Goal: Task Accomplishment & Management: Use online tool/utility

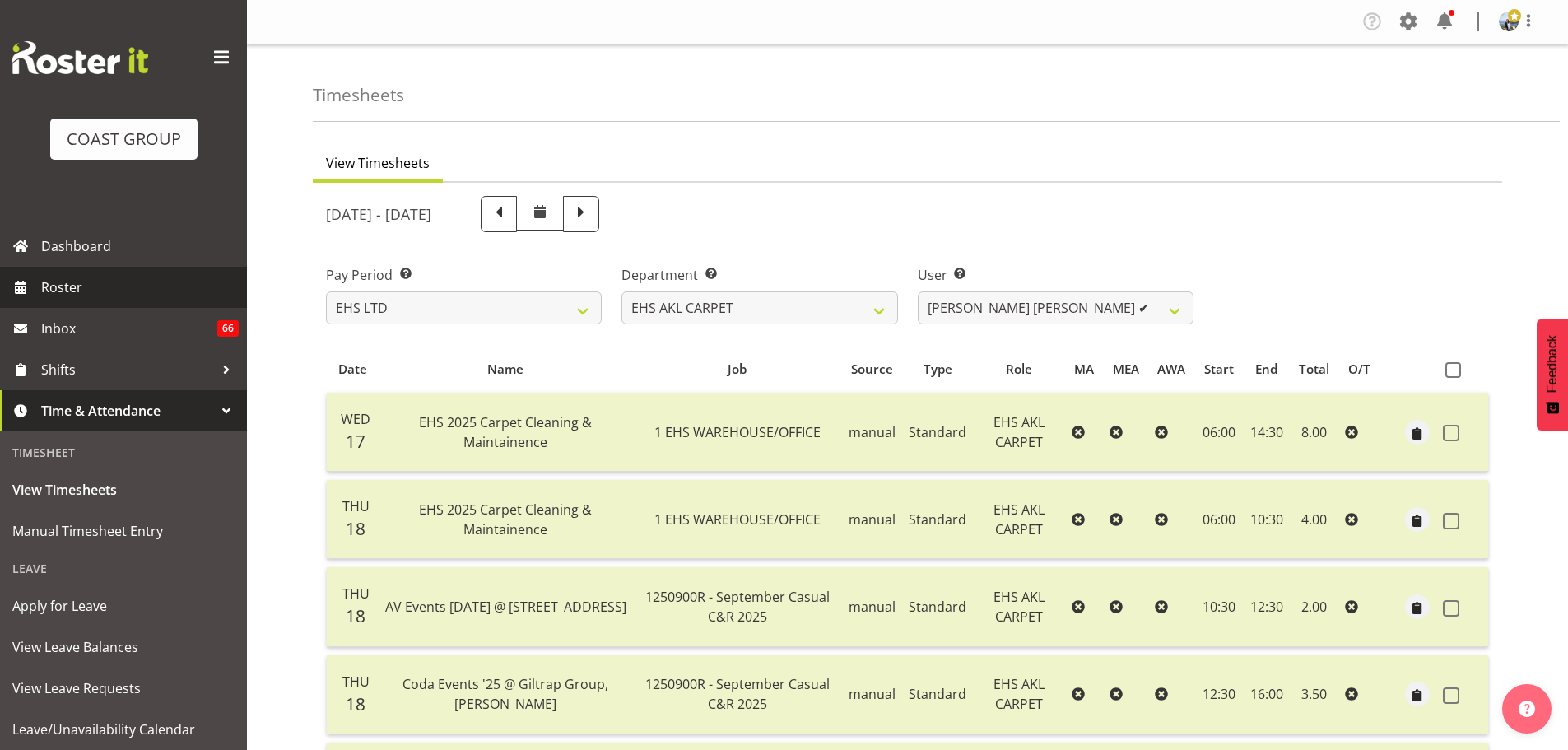
select select "7"
select select "10070"
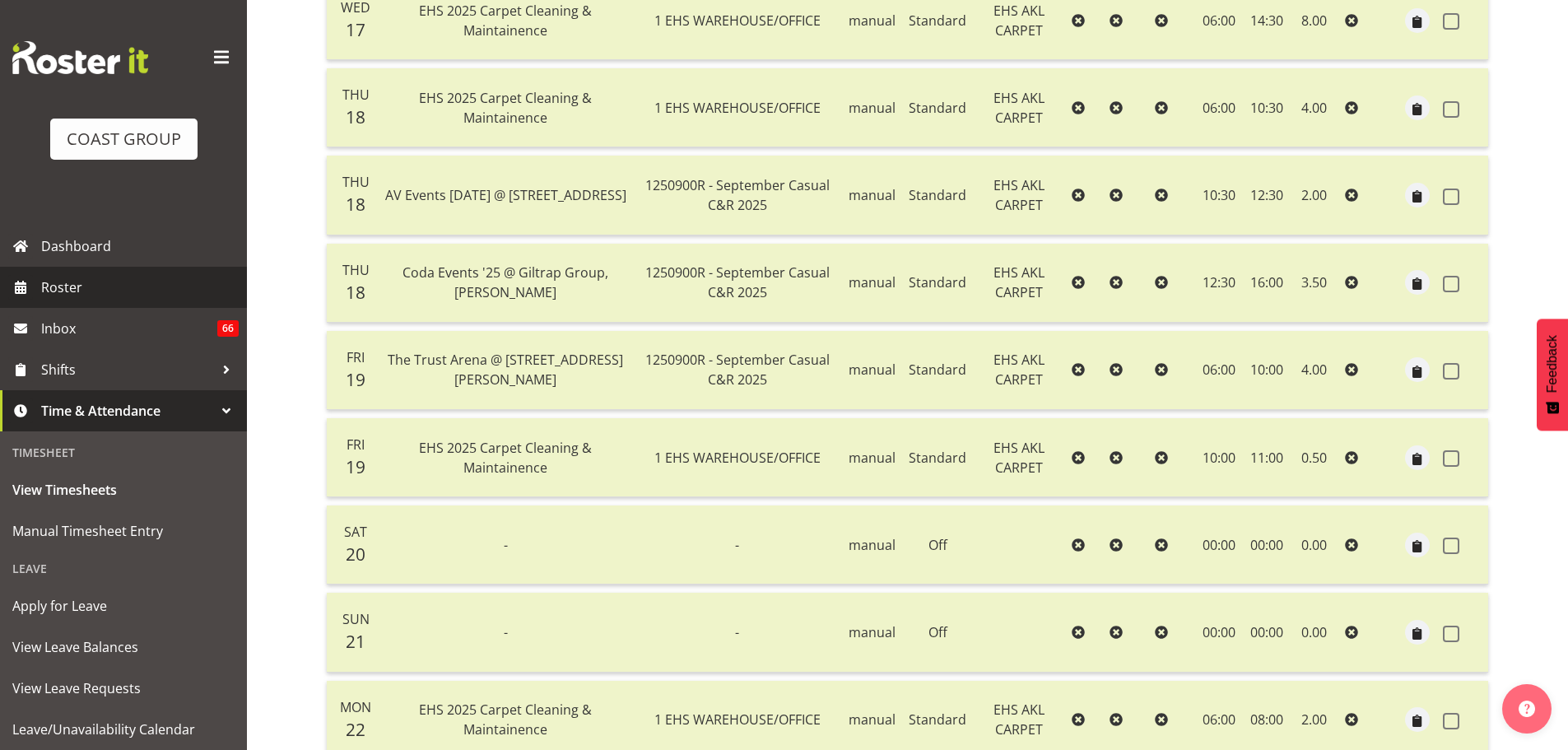
click at [87, 285] on span "Roster" at bounding box center [140, 287] width 198 height 24
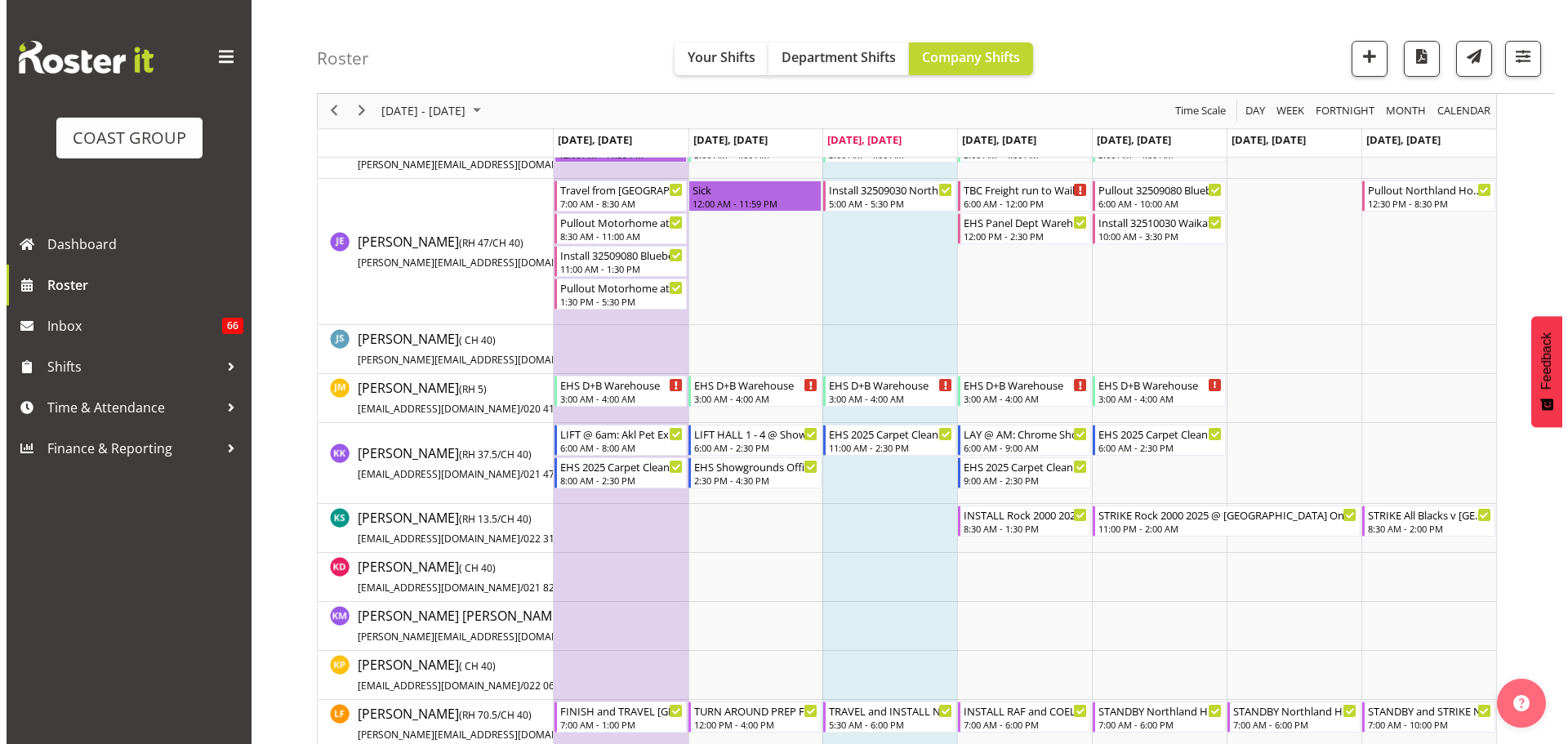
scroll to position [3184, 0]
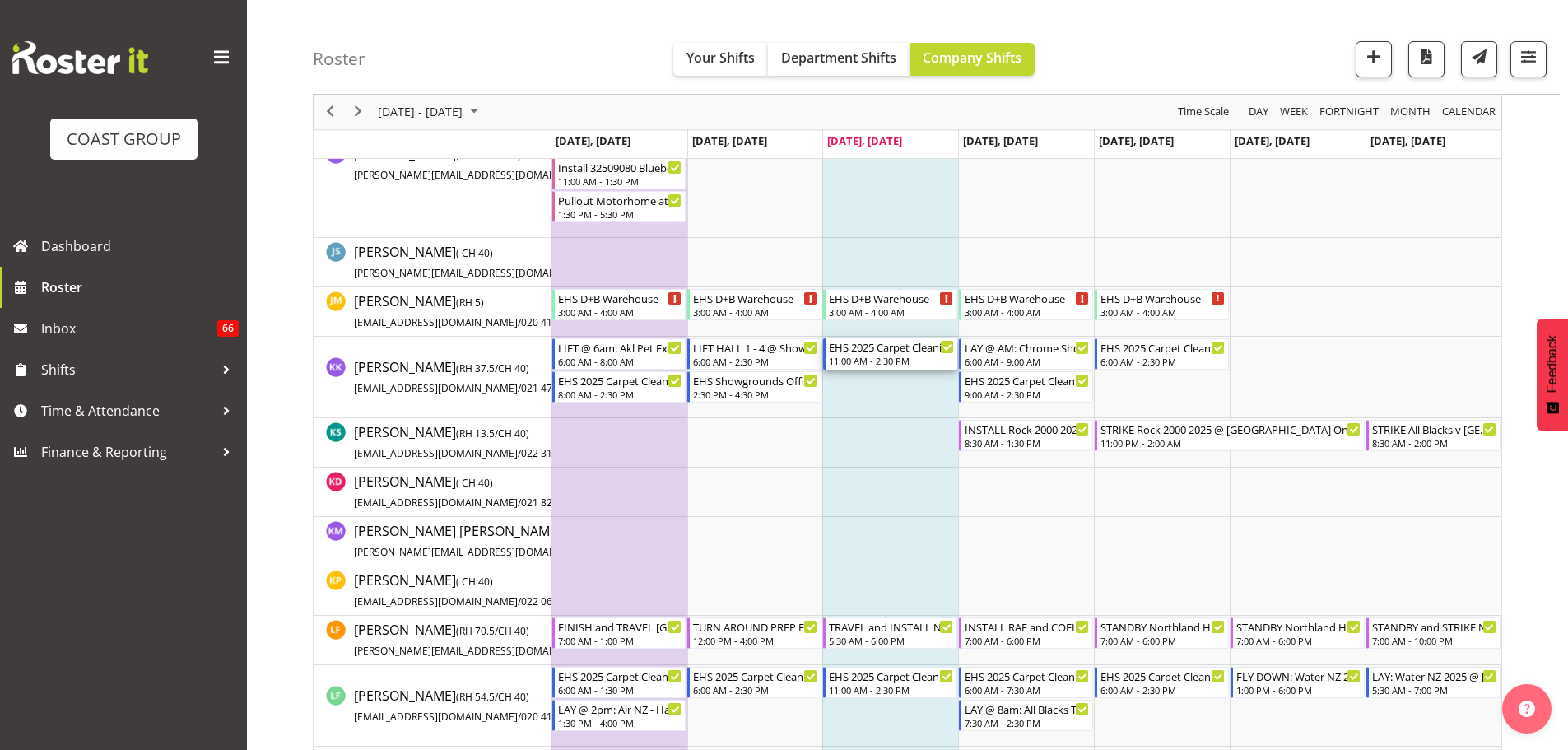
click at [898, 349] on div "EHS 2025 Carpet Cleaning, Maintenance, etc" at bounding box center [891, 346] width 125 height 17
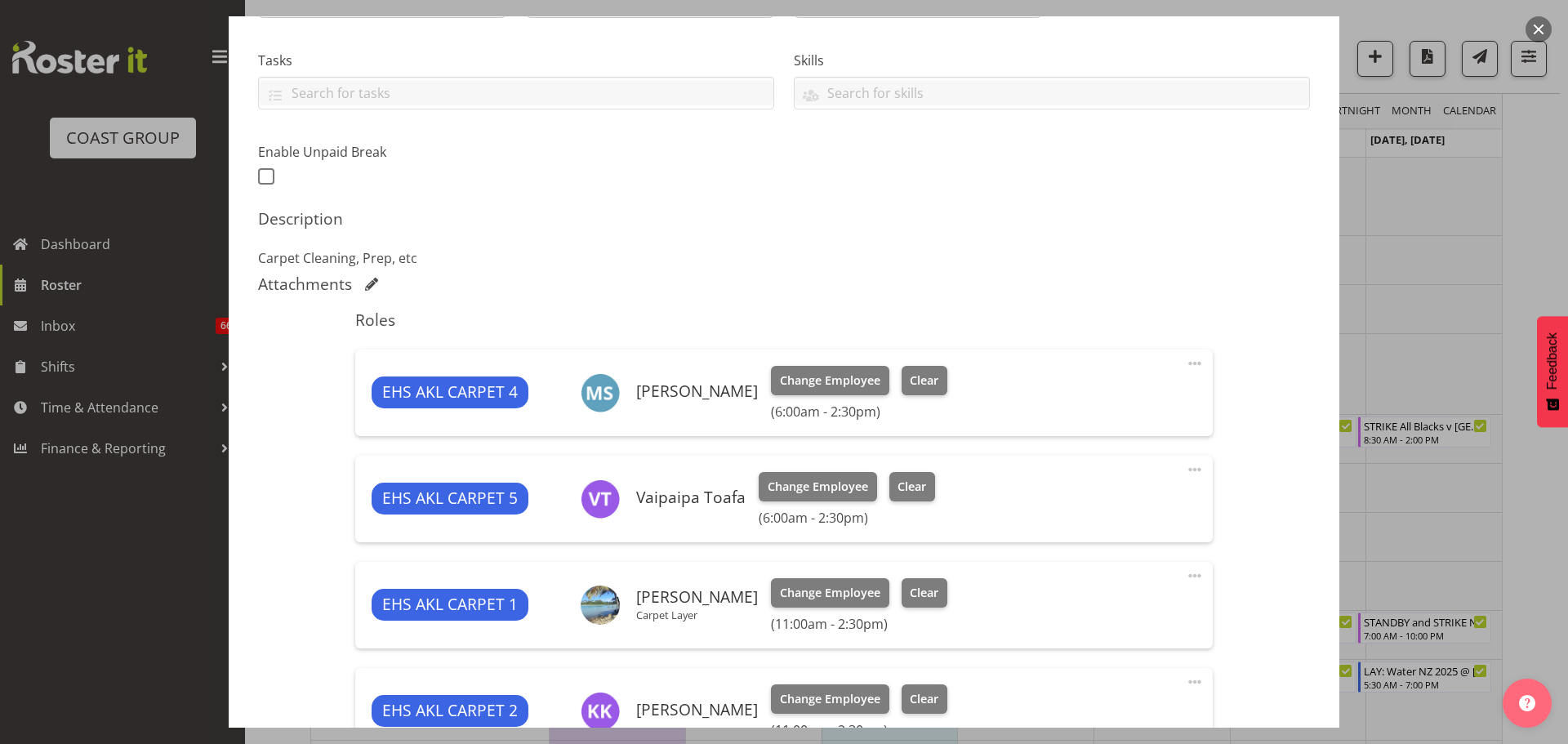
select select "69"
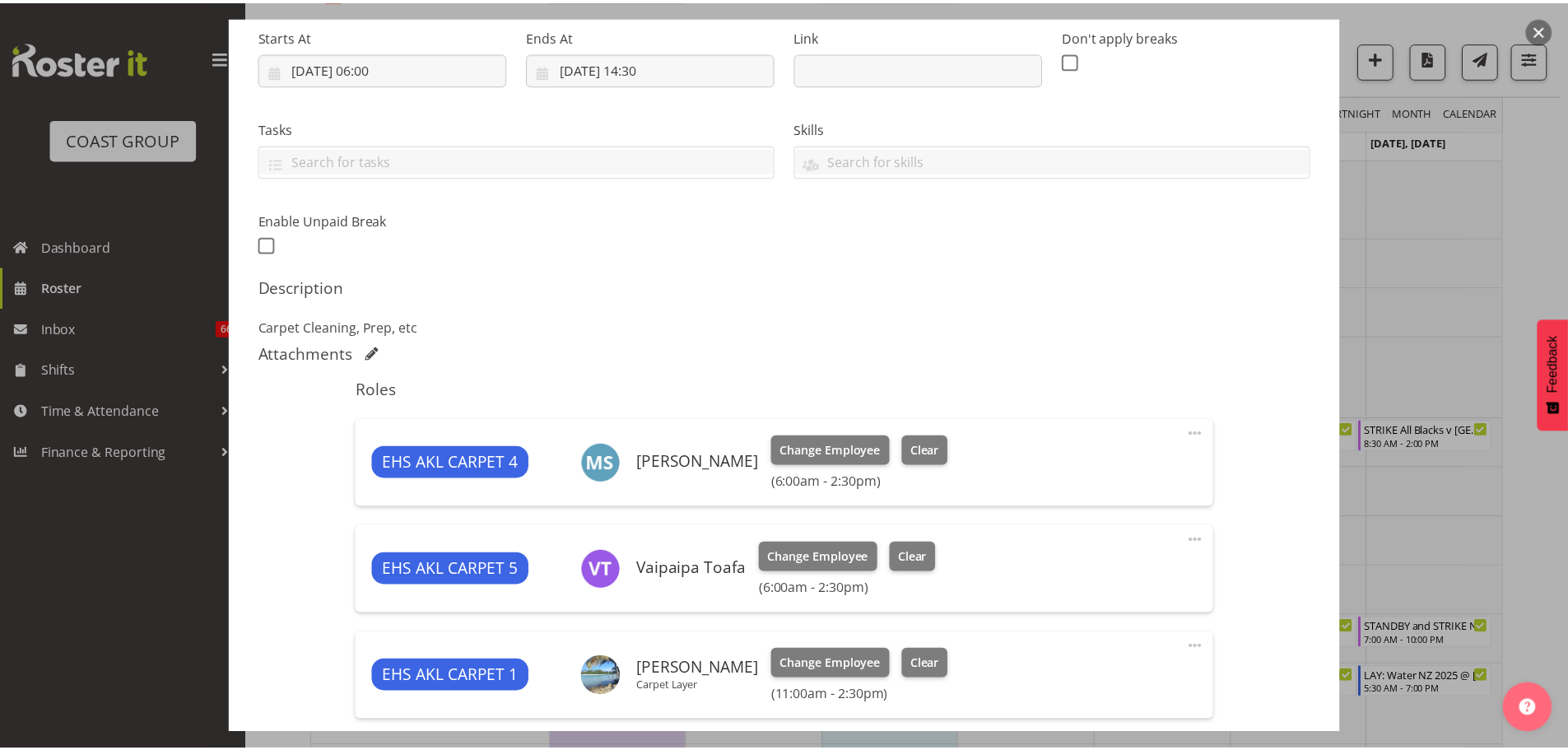
scroll to position [109, 0]
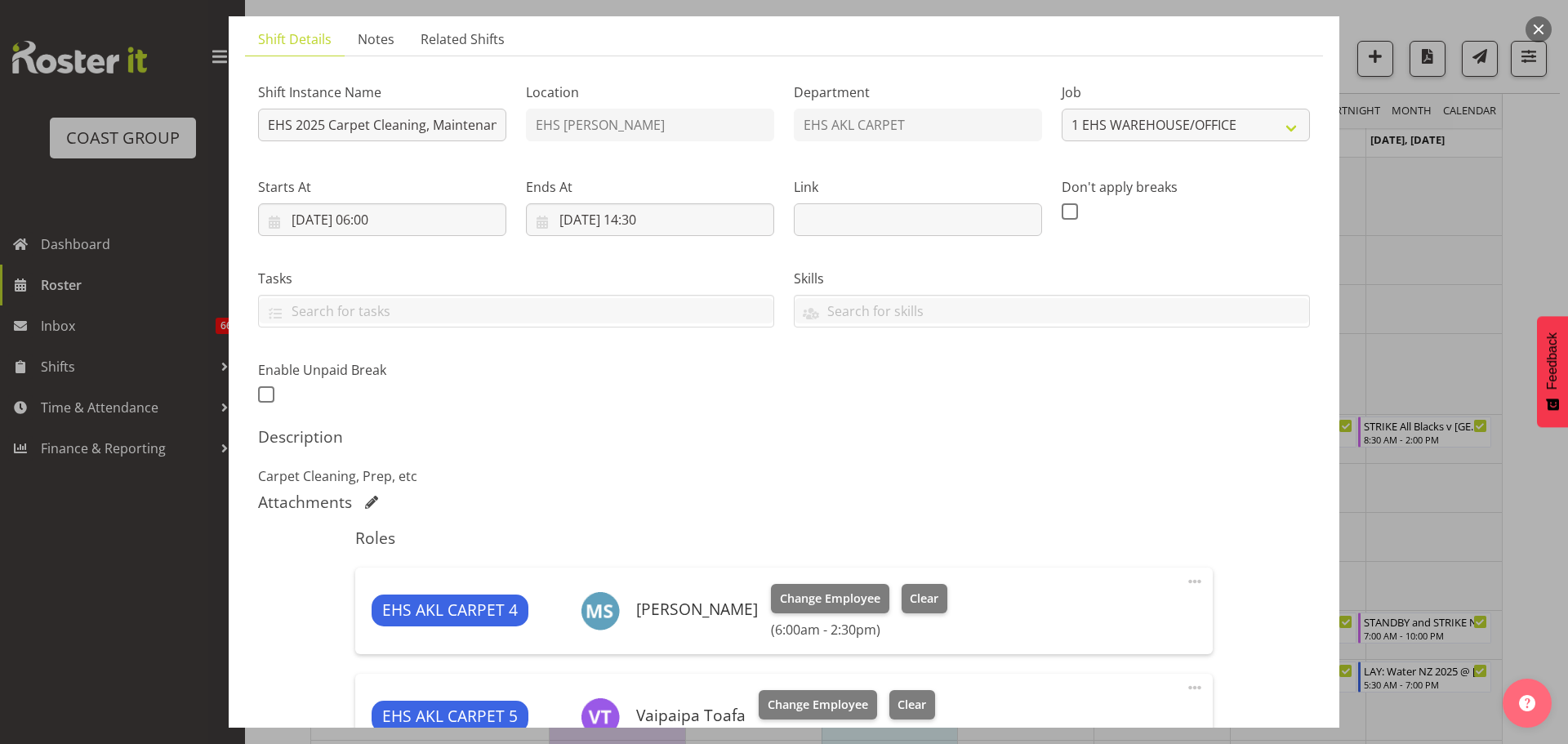
click at [1455, 485] on div at bounding box center [784, 372] width 1568 height 744
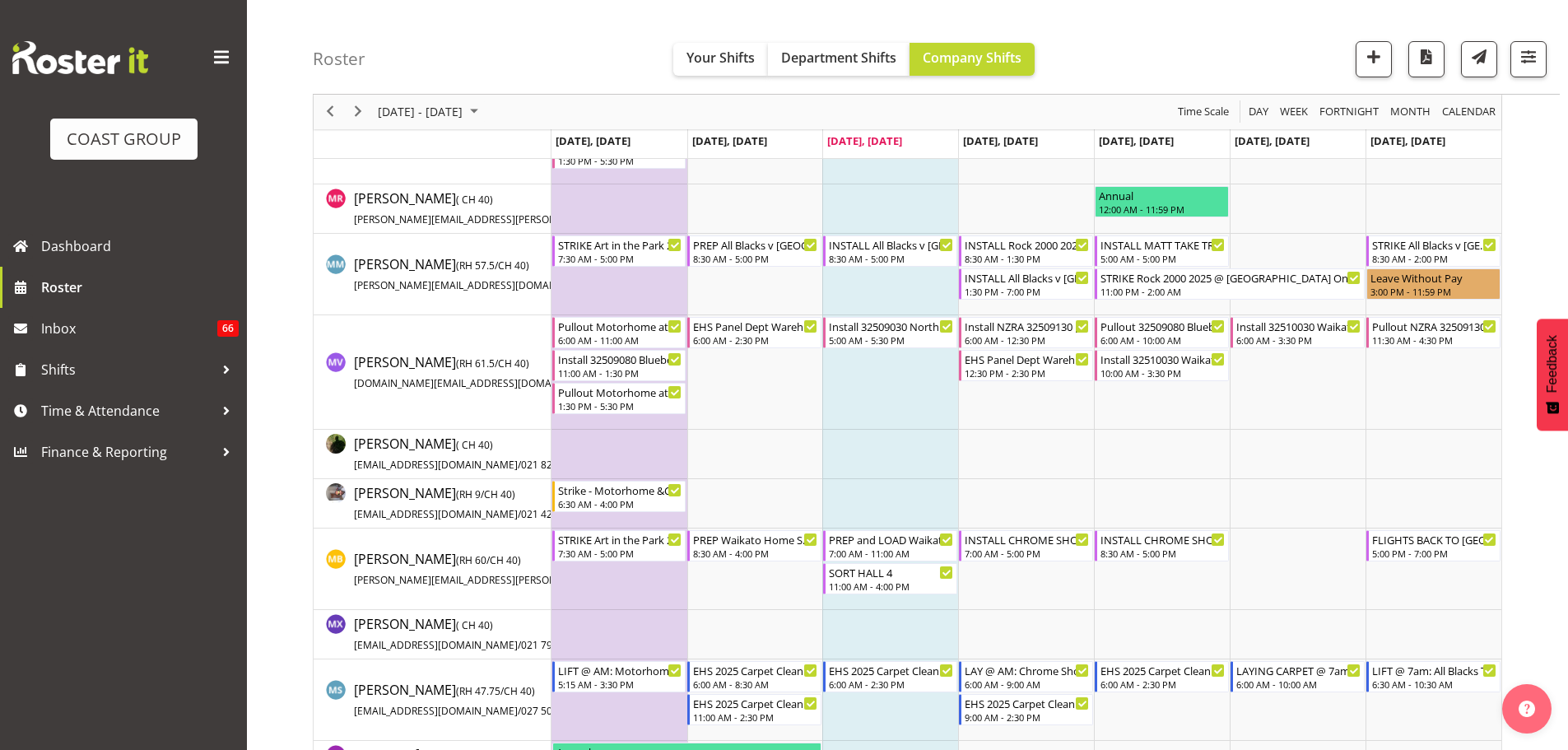
scroll to position [4445, 0]
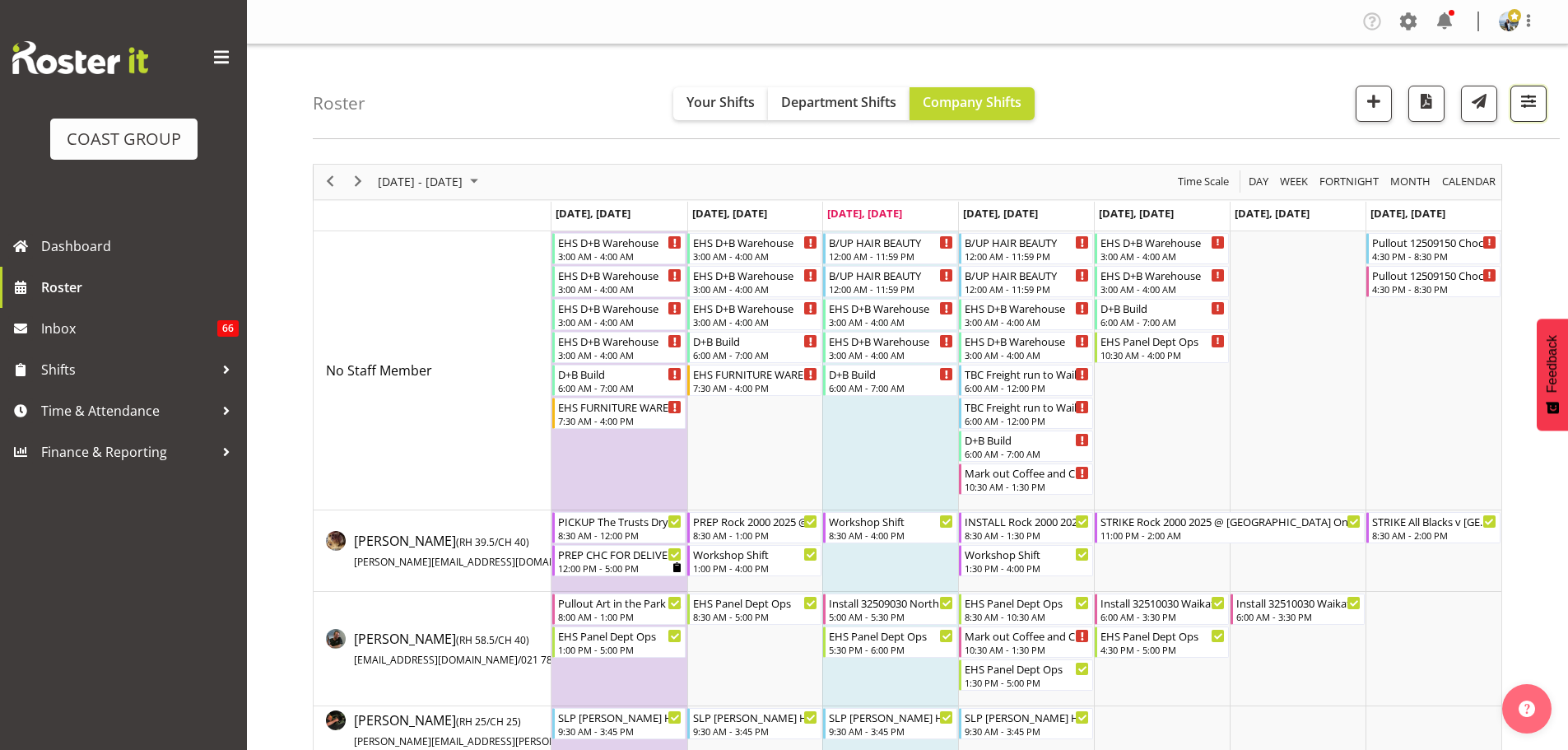
click at [1535, 99] on span "button" at bounding box center [1528, 101] width 21 height 21
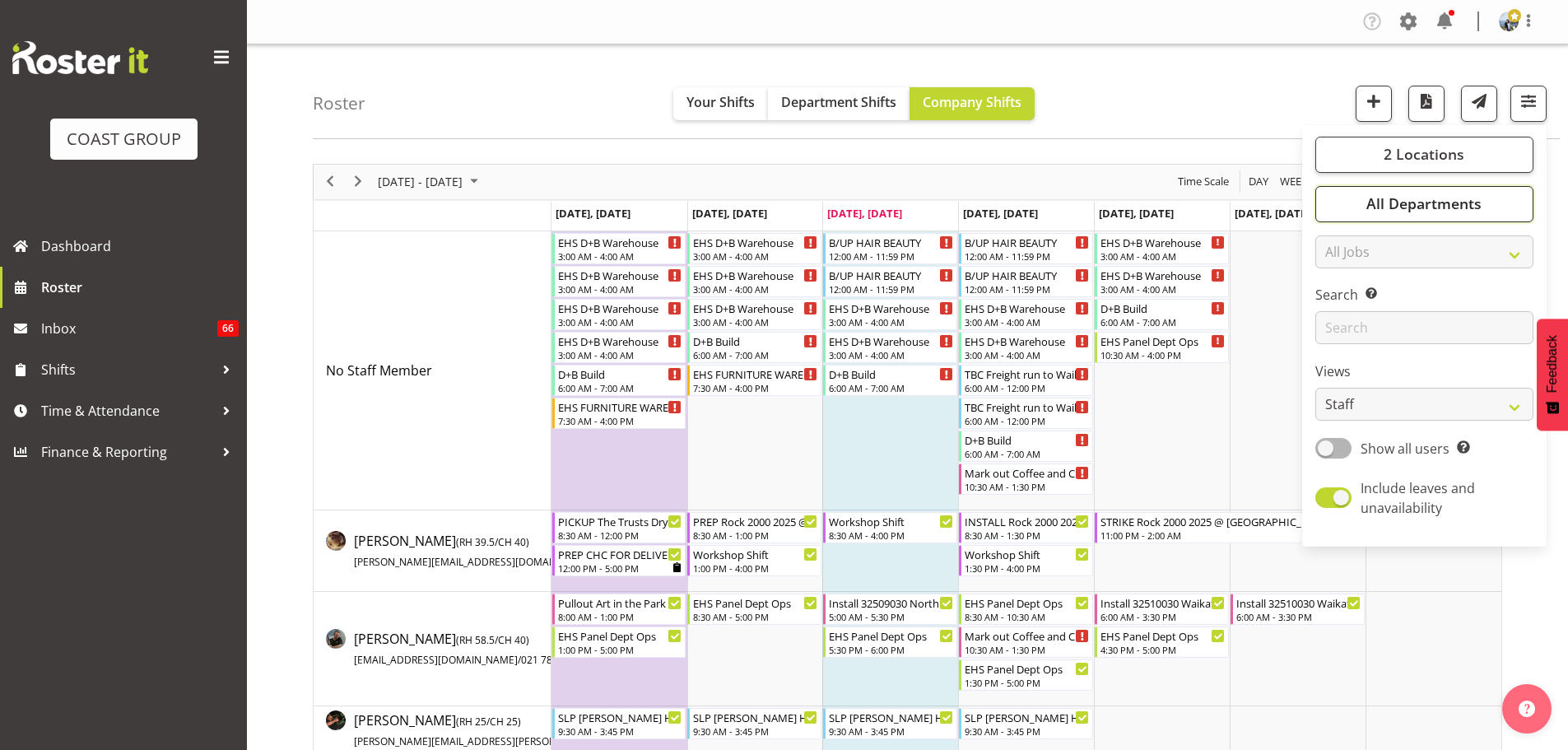
click at [1484, 194] on button "All Departments" at bounding box center [1423, 203] width 218 height 36
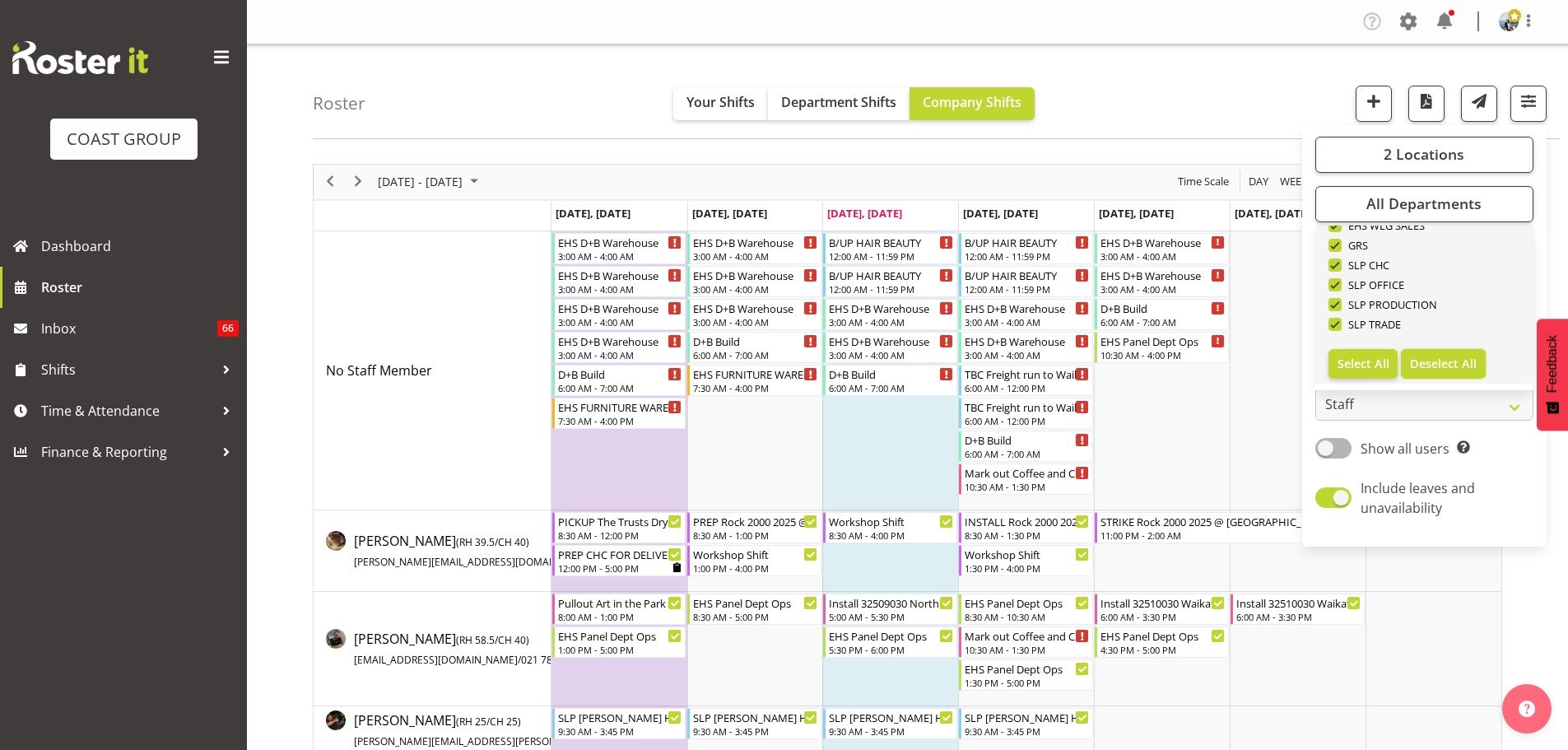
click at [1435, 353] on button "Deselect All" at bounding box center [1443, 363] width 85 height 29
checkbox input "false"
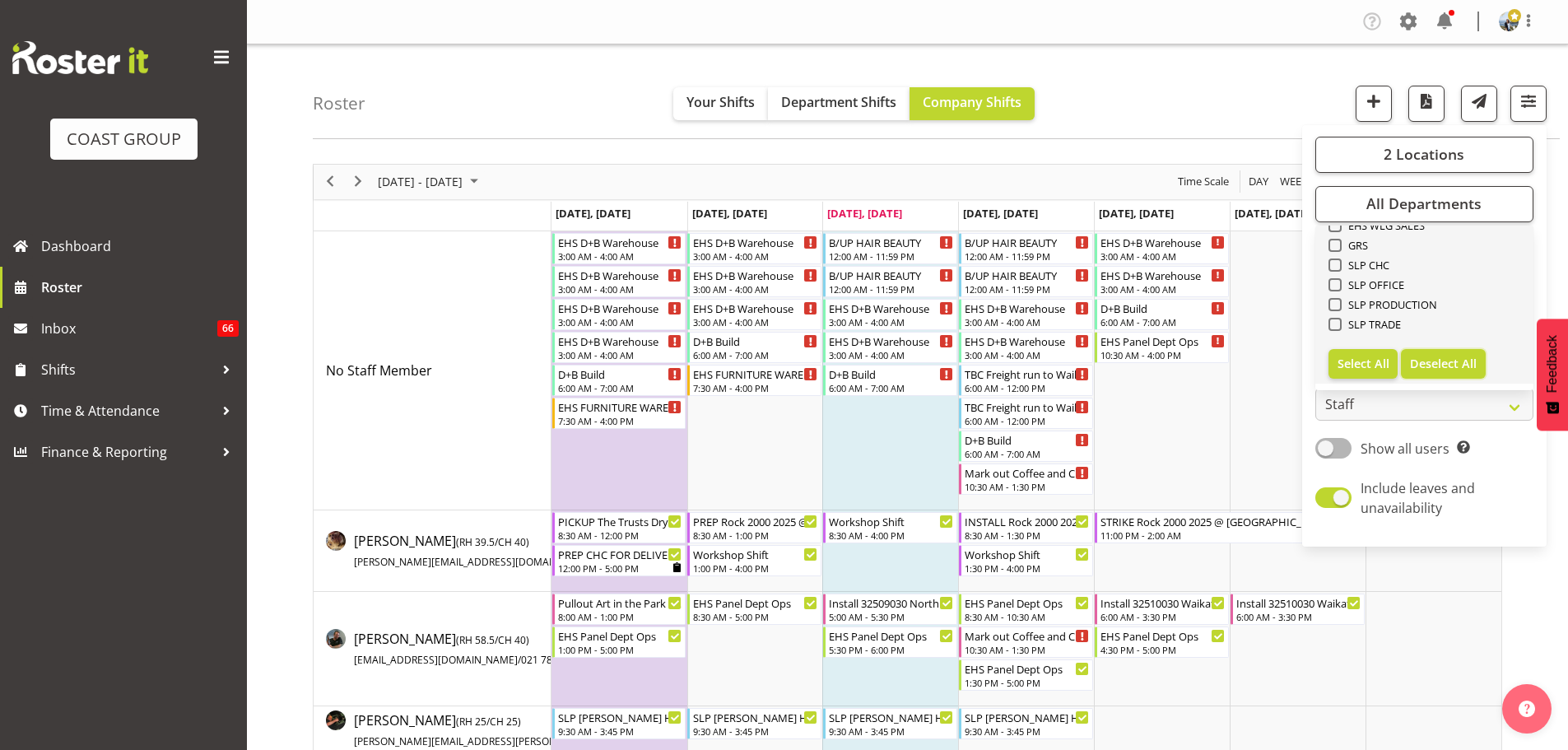
checkbox input "false"
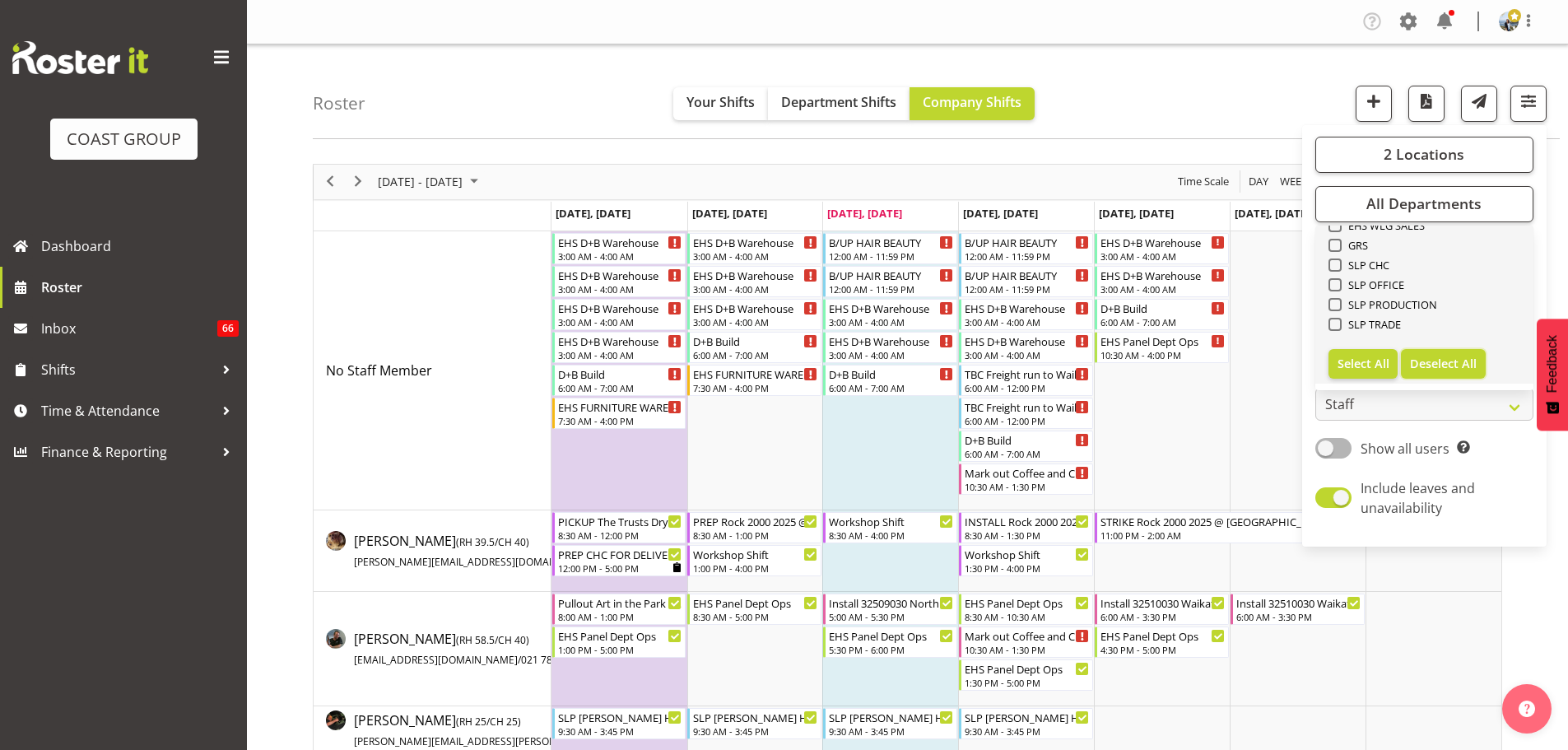
checkbox input "false"
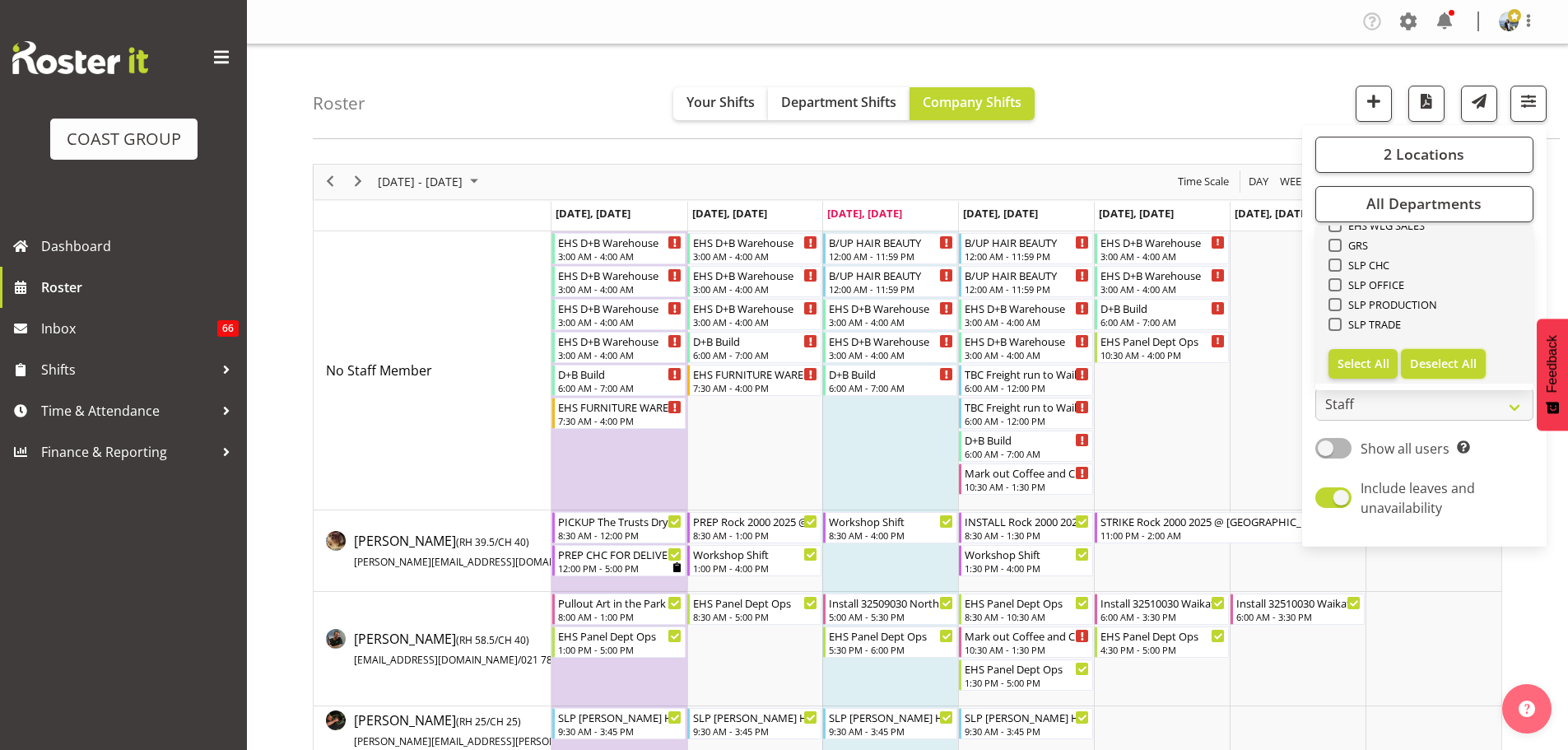
checkbox input "false"
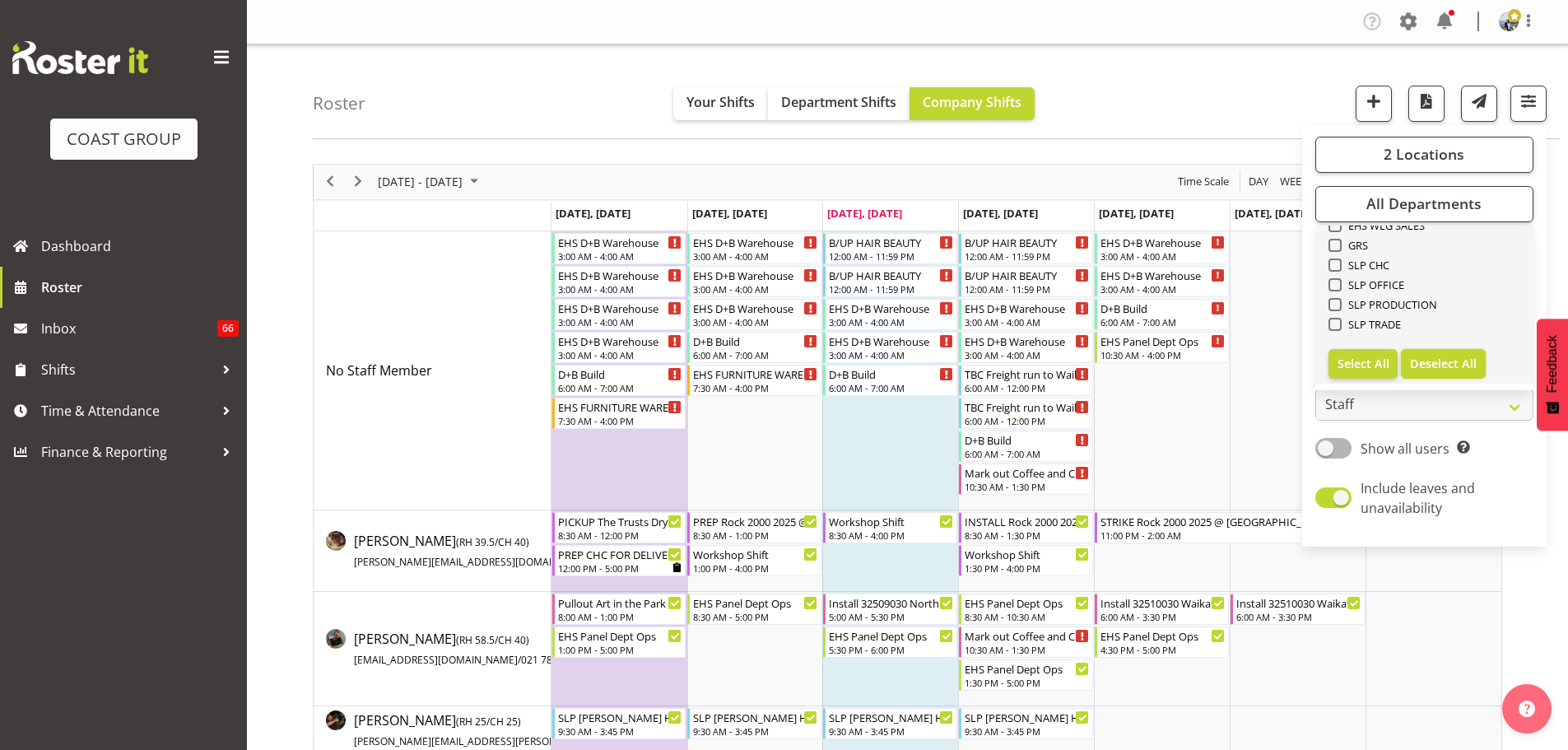
checkbox input "false"
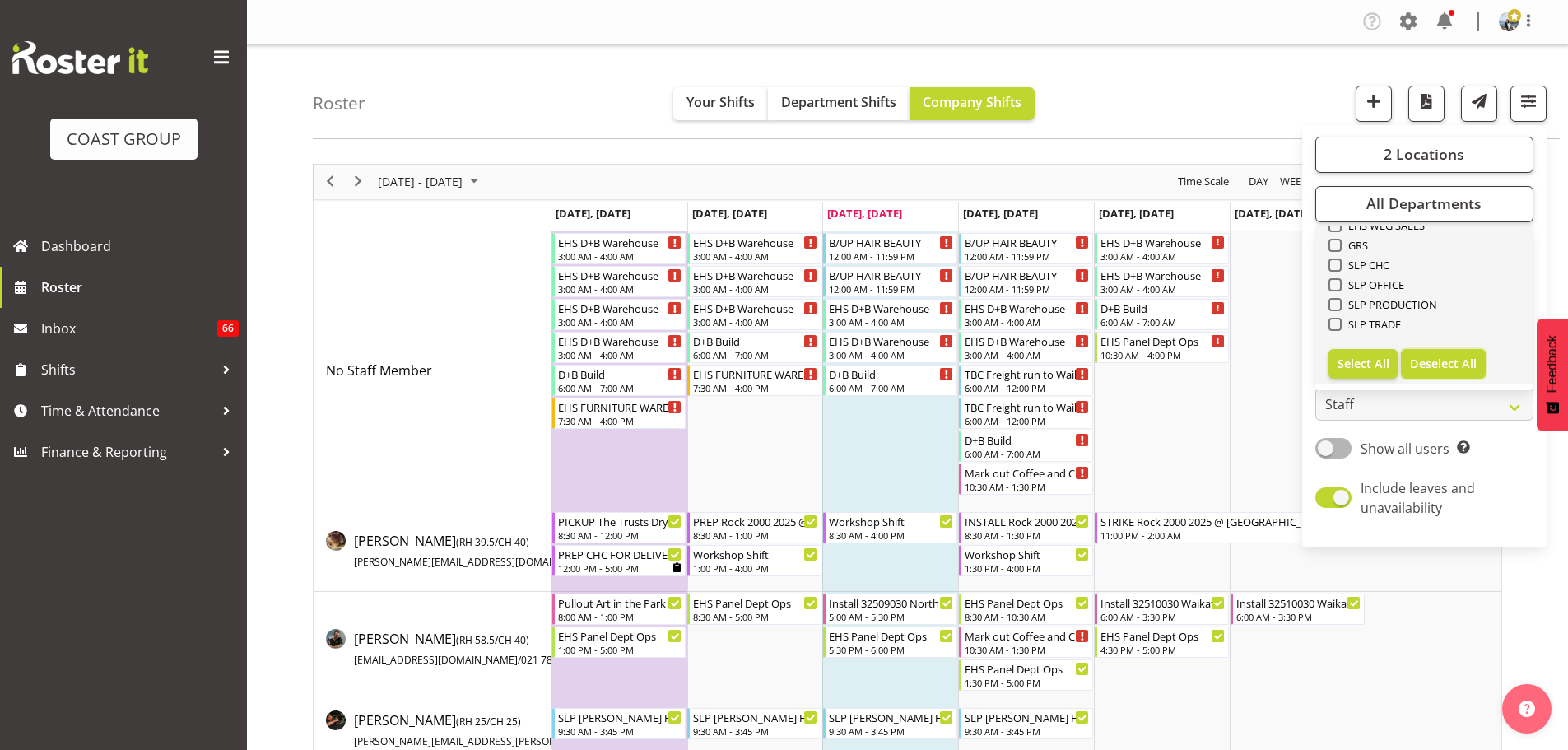
checkbox input "false"
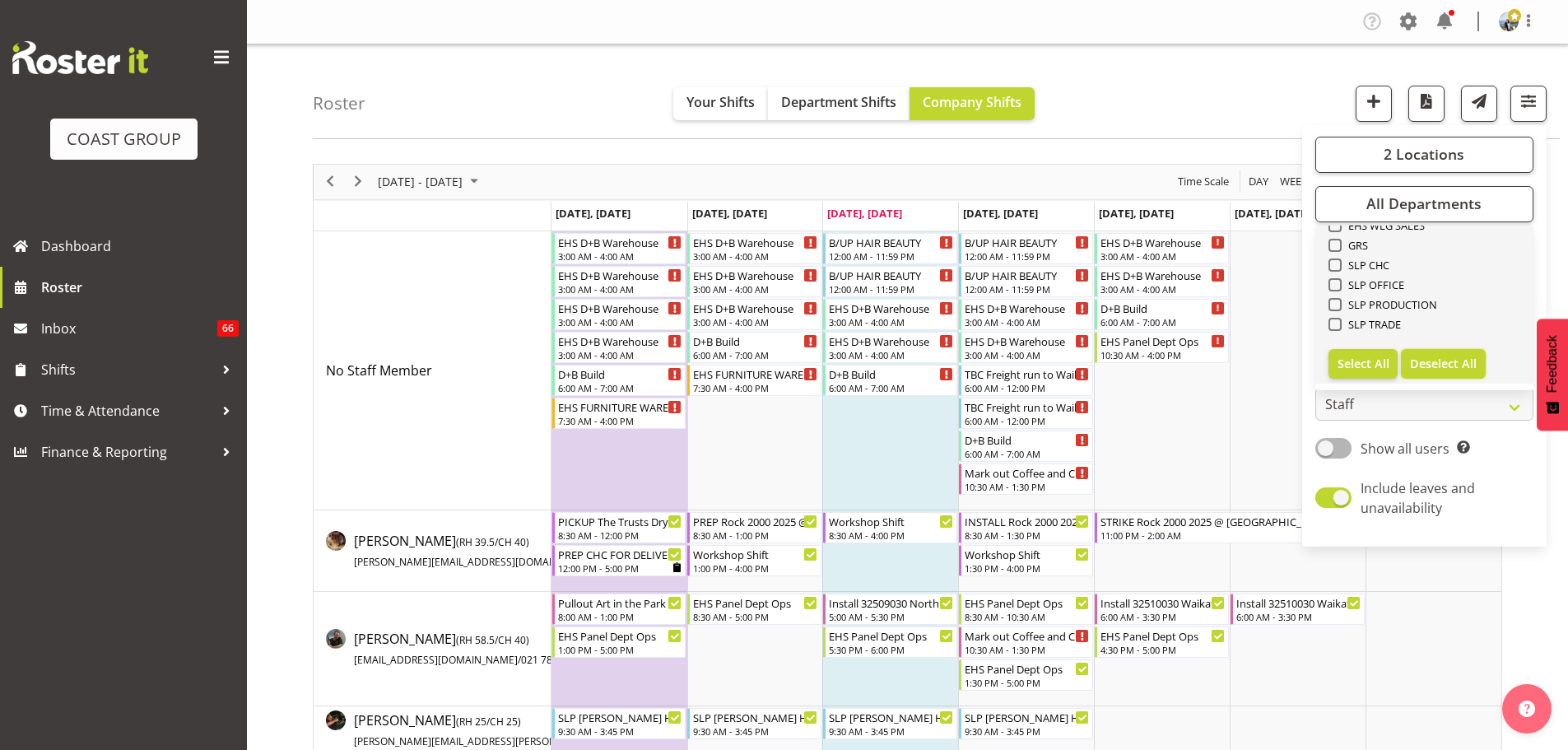
checkbox input "false"
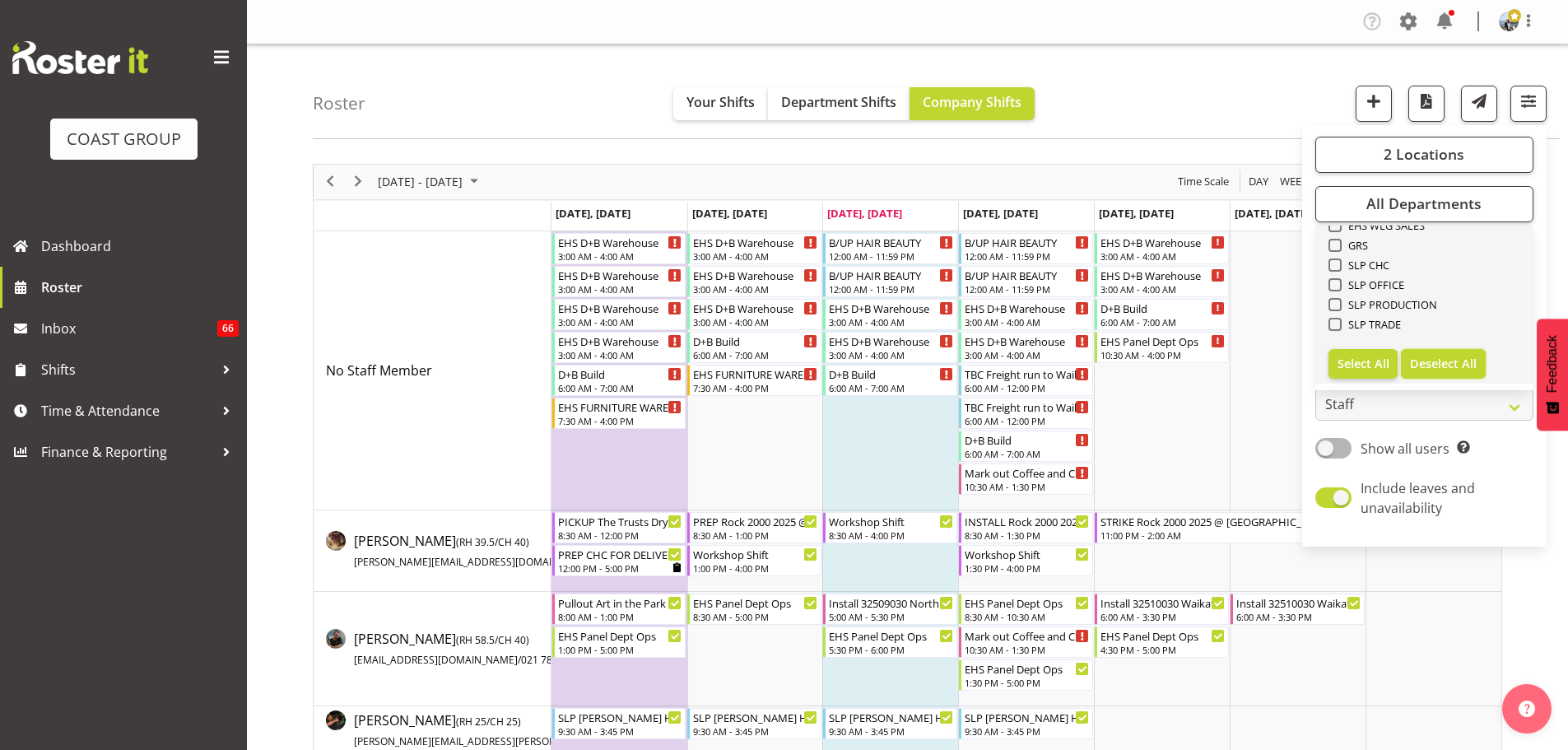
checkbox input "false"
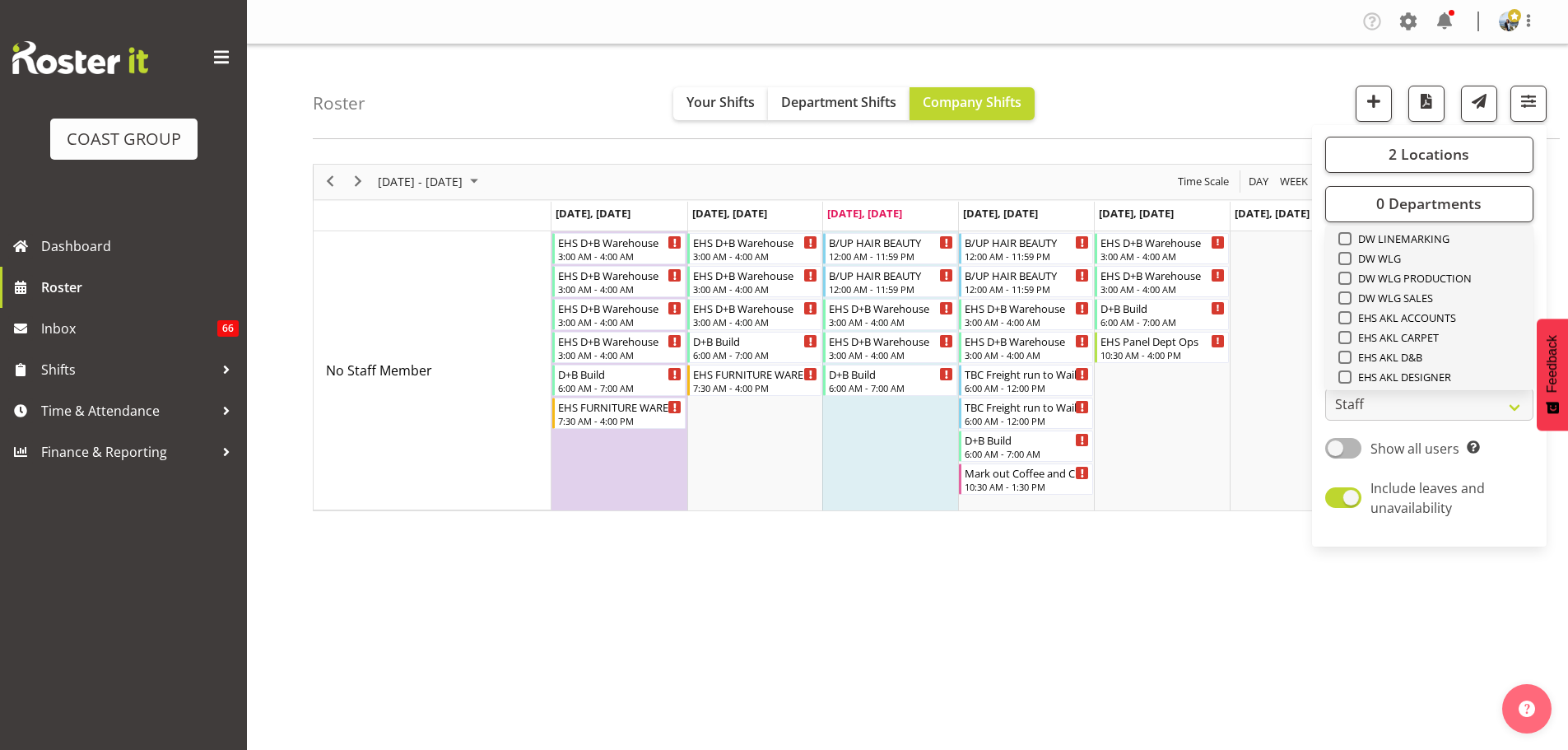
scroll to position [385, 0]
click at [1435, 254] on span "EHS AKL CARPET" at bounding box center [1395, 256] width 88 height 13
click at [1349, 254] on input "EHS AKL CARPET" at bounding box center [1344, 255] width 11 height 11
checkbox input "true"
